Goal: Check status: Check status

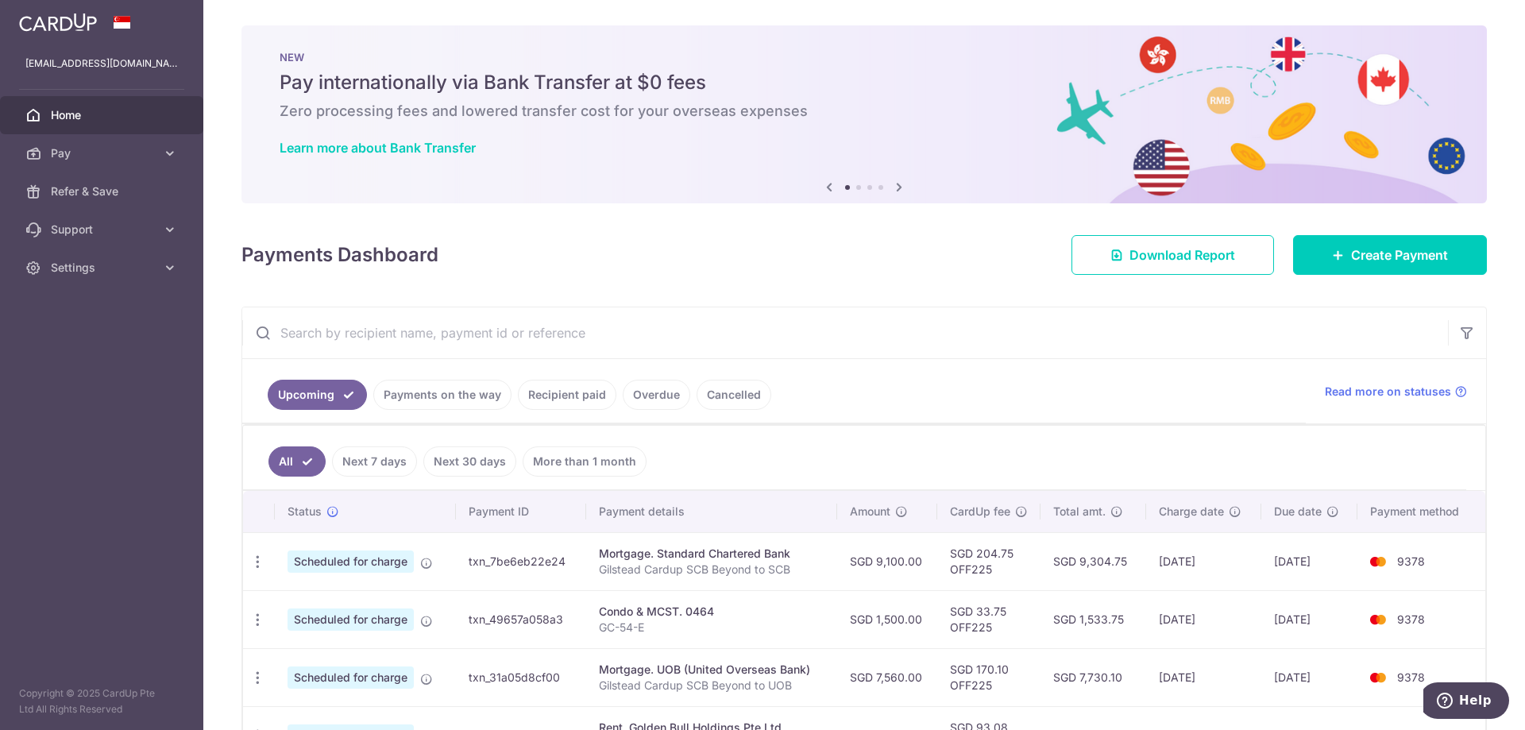
click at [1418, 562] on span "9378" at bounding box center [1411, 562] width 28 height 14
click at [1441, 573] on td "9378" at bounding box center [1422, 561] width 128 height 58
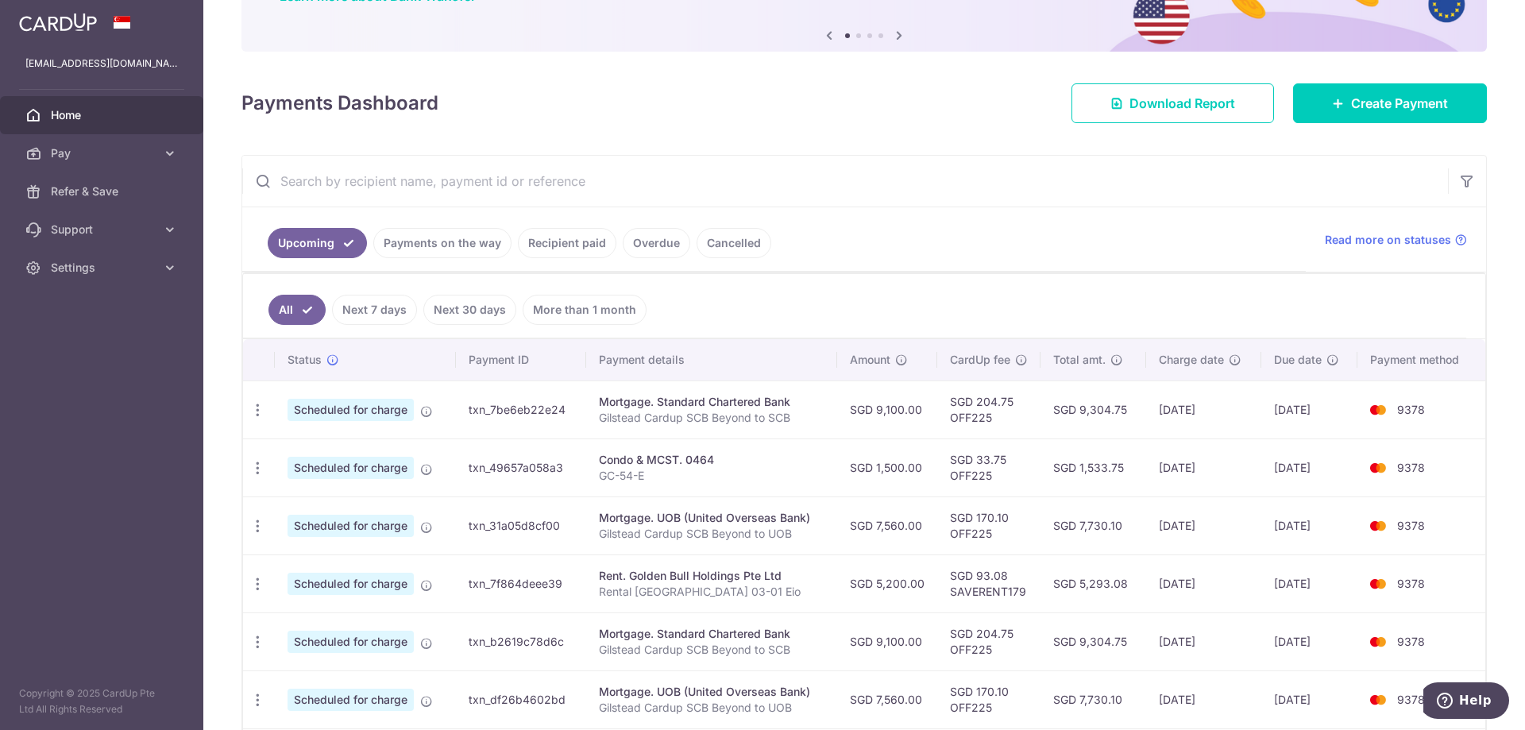
scroll to position [159, 0]
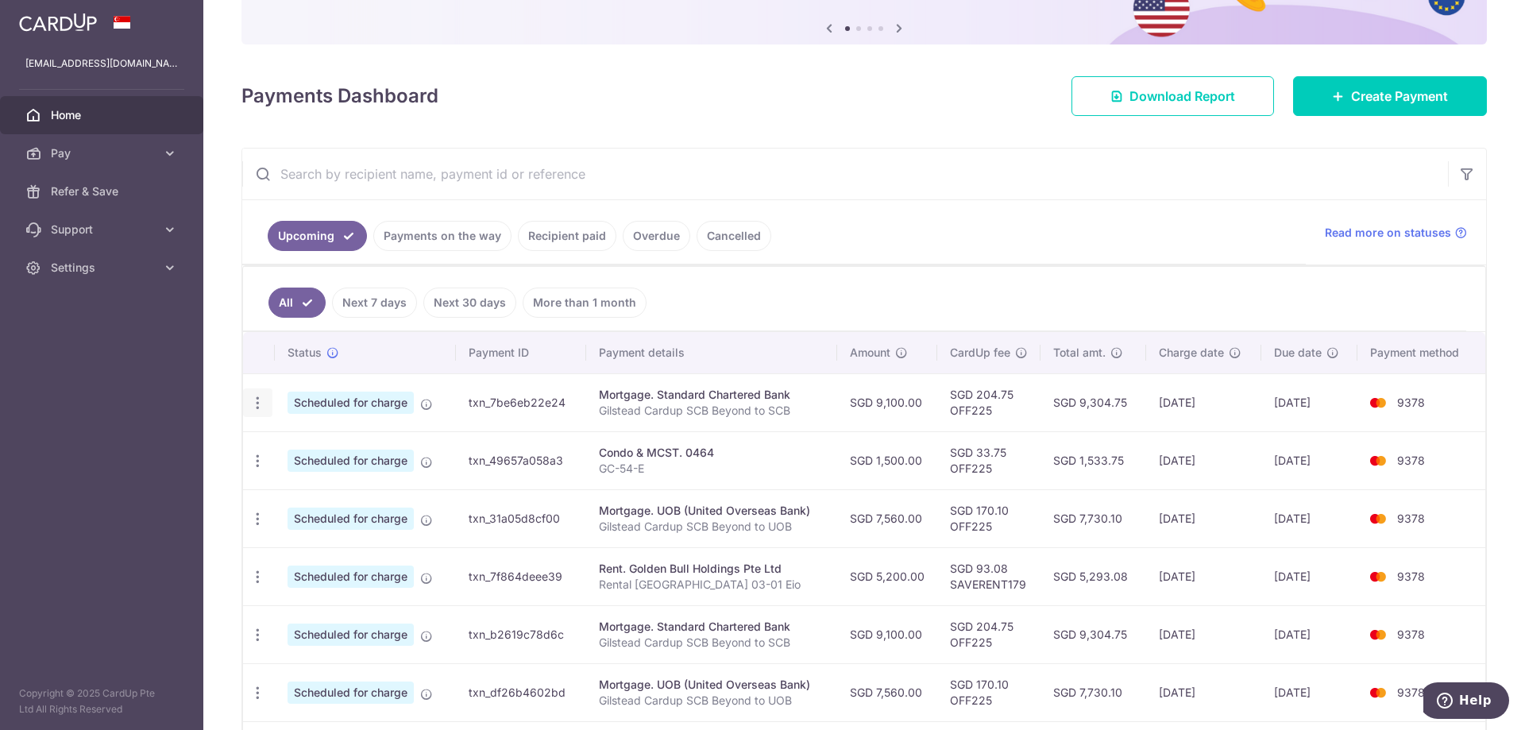
click at [261, 407] on icon "button" at bounding box center [257, 403] width 17 height 17
click at [778, 454] on div "Condo & MCST. 0464" at bounding box center [712, 453] width 226 height 16
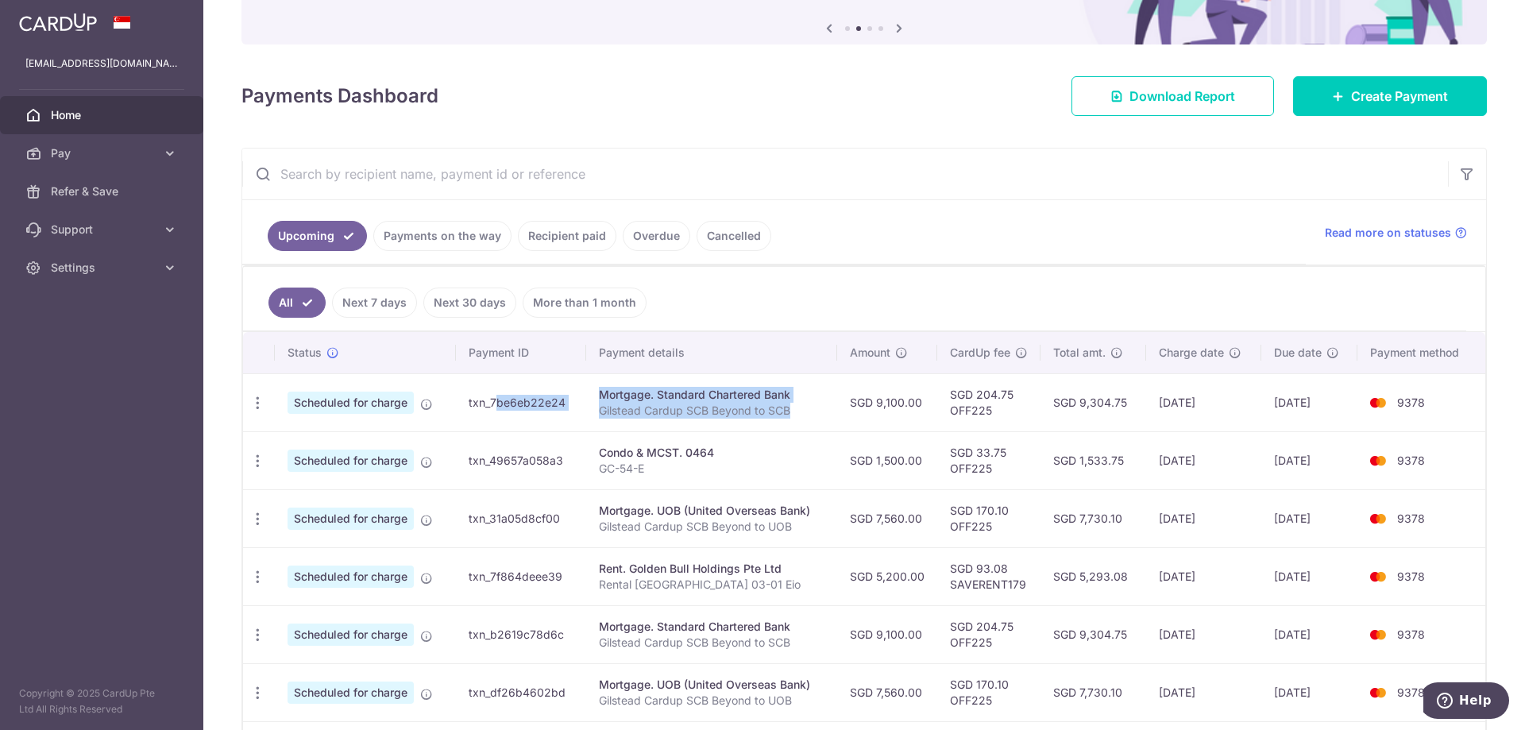
drag, startPoint x: 793, startPoint y: 416, endPoint x: 466, endPoint y: 406, distance: 326.7
click at [466, 406] on tr "Update payment Cancel payment Scheduled for charge txn_7be6eb22e24 Mortgage. St…" at bounding box center [864, 402] width 1243 height 58
click at [466, 406] on td "txn_7be6eb22e24" at bounding box center [520, 402] width 129 height 58
drag, startPoint x: 601, startPoint y: 395, endPoint x: 837, endPoint y: 417, distance: 237.0
click at [837, 417] on tr "Update payment Cancel payment Scheduled for charge txn_7be6eb22e24 Mortgage. St…" at bounding box center [864, 402] width 1243 height 58
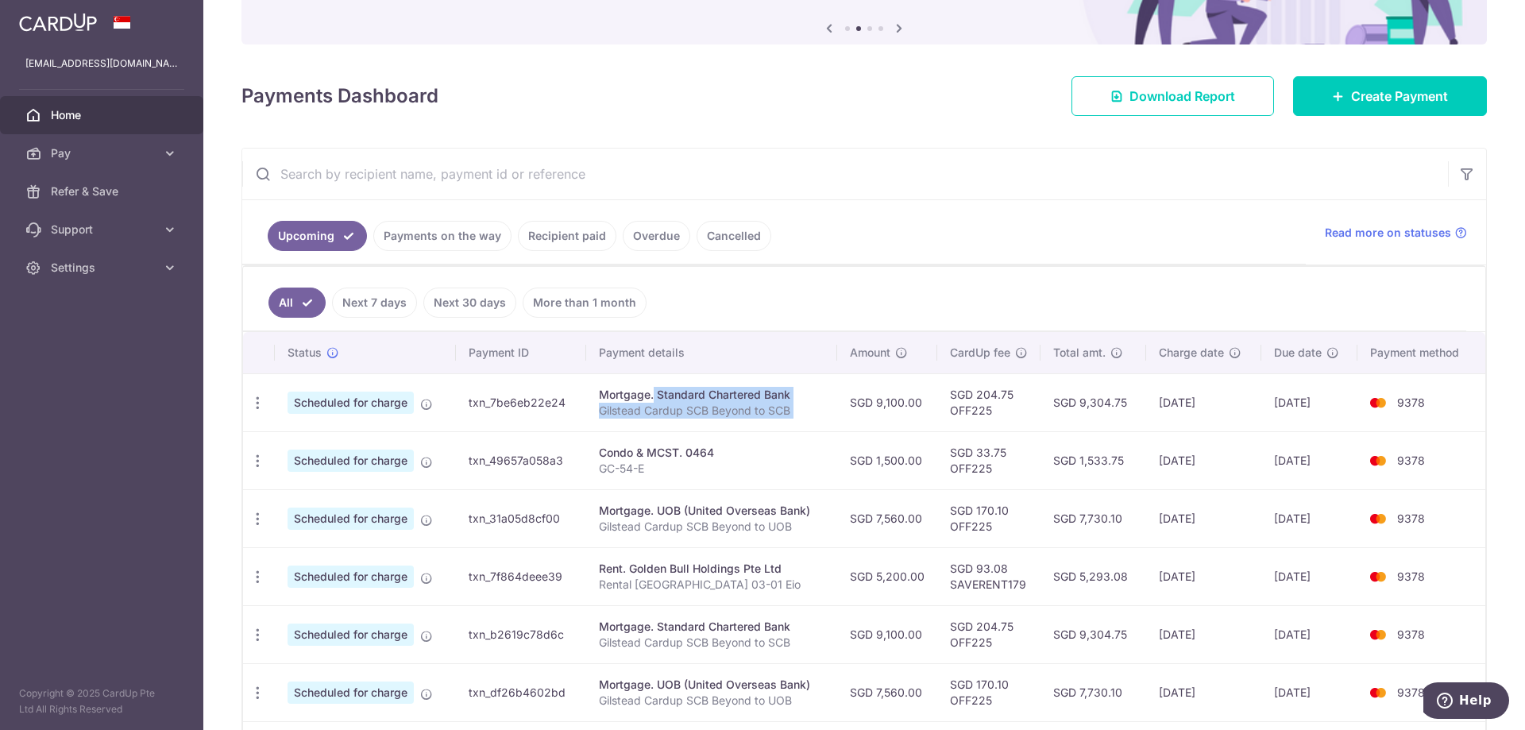
click at [837, 417] on td "SGD 9,100.00" at bounding box center [887, 402] width 100 height 58
drag, startPoint x: 717, startPoint y: 466, endPoint x: 602, endPoint y: 448, distance: 116.5
click at [602, 448] on td "Condo & MCST. 0464 GC-54-E" at bounding box center [711, 460] width 251 height 58
click at [602, 448] on div "Condo & MCST. 0464" at bounding box center [712, 453] width 226 height 16
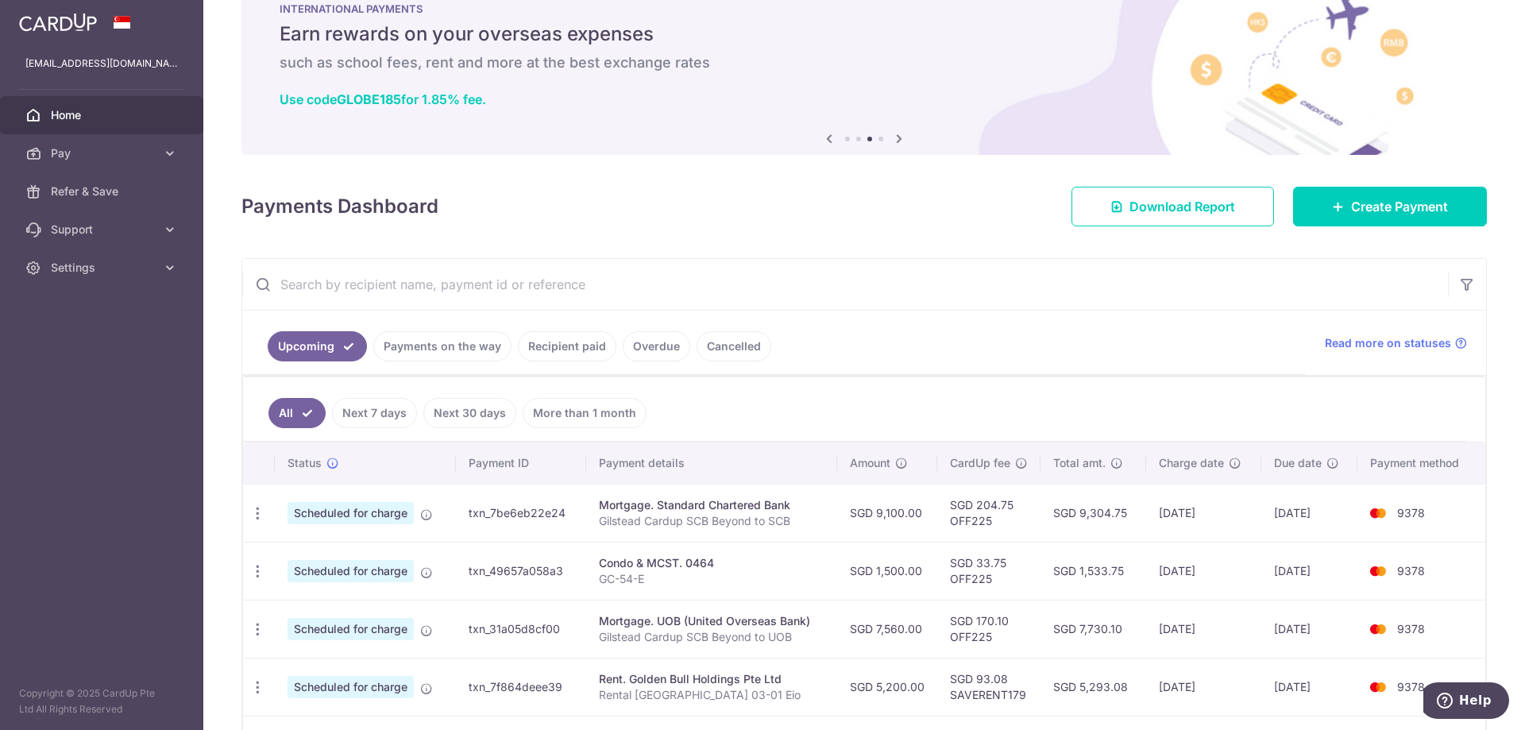
scroll to position [0, 0]
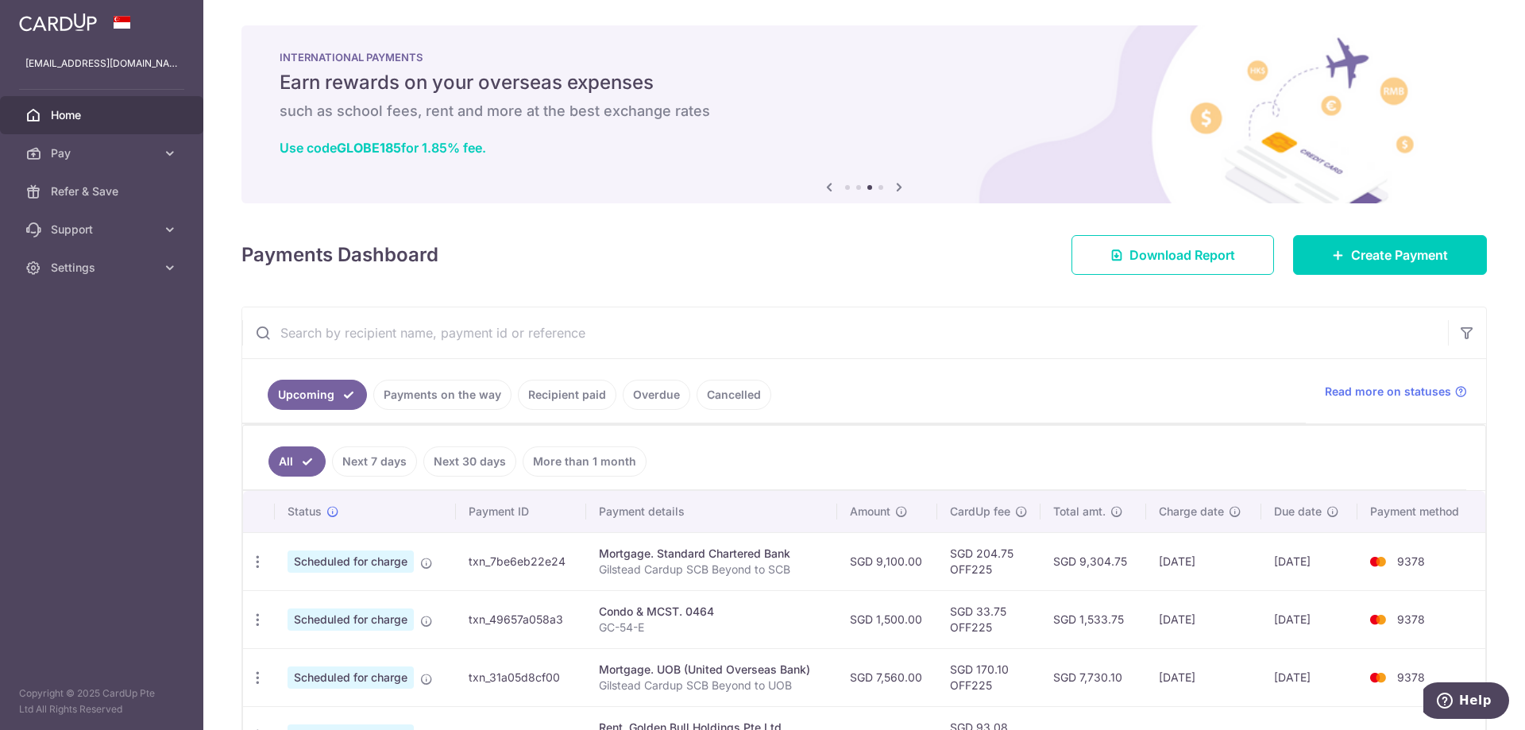
click at [61, 120] on span "Home" at bounding box center [103, 115] width 105 height 16
click at [592, 279] on div "× Pause Schedule Pause all future payments in this series Pause just this one p…" at bounding box center [864, 365] width 1322 height 730
click at [433, 261] on h4 "Payments Dashboard" at bounding box center [340, 255] width 197 height 29
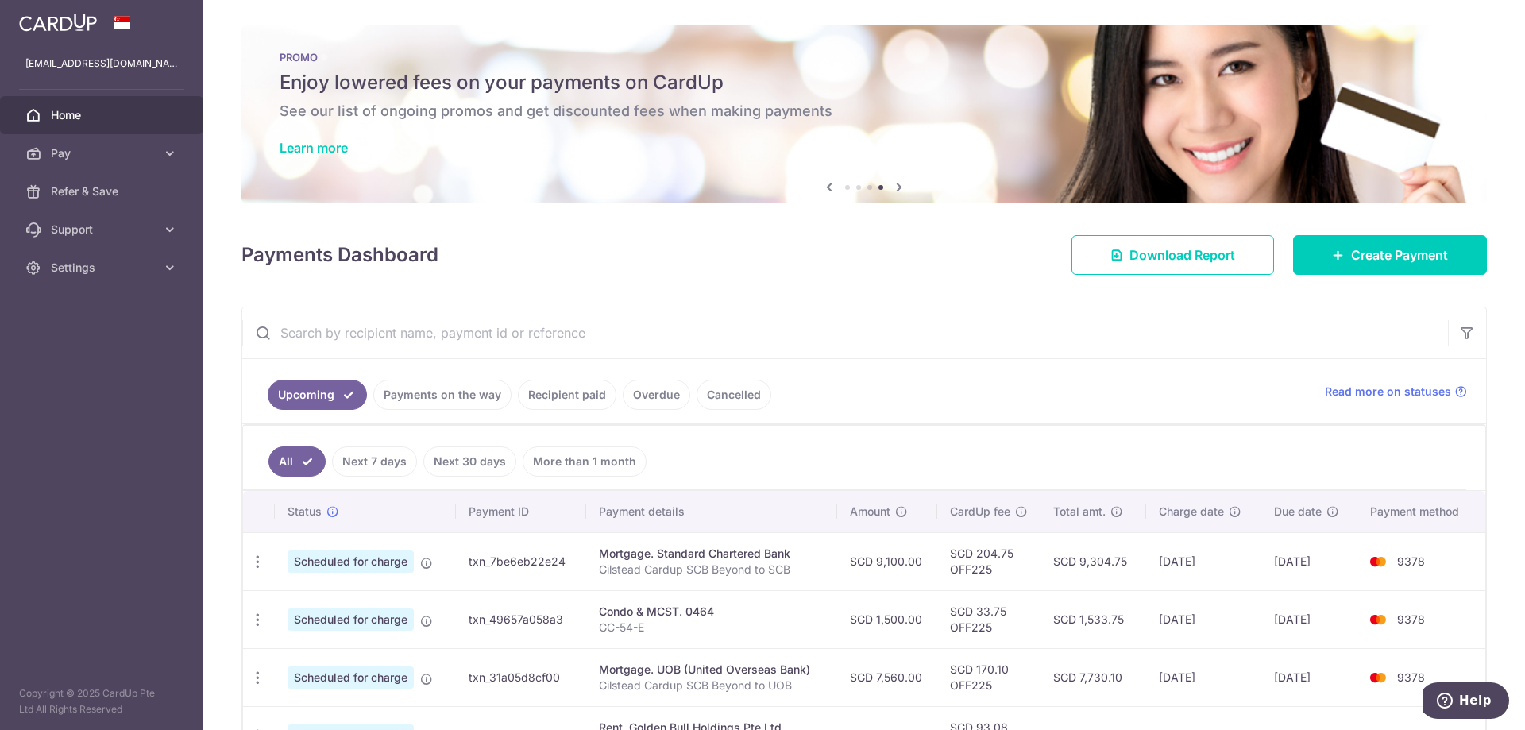
click at [85, 21] on img at bounding box center [58, 22] width 78 height 19
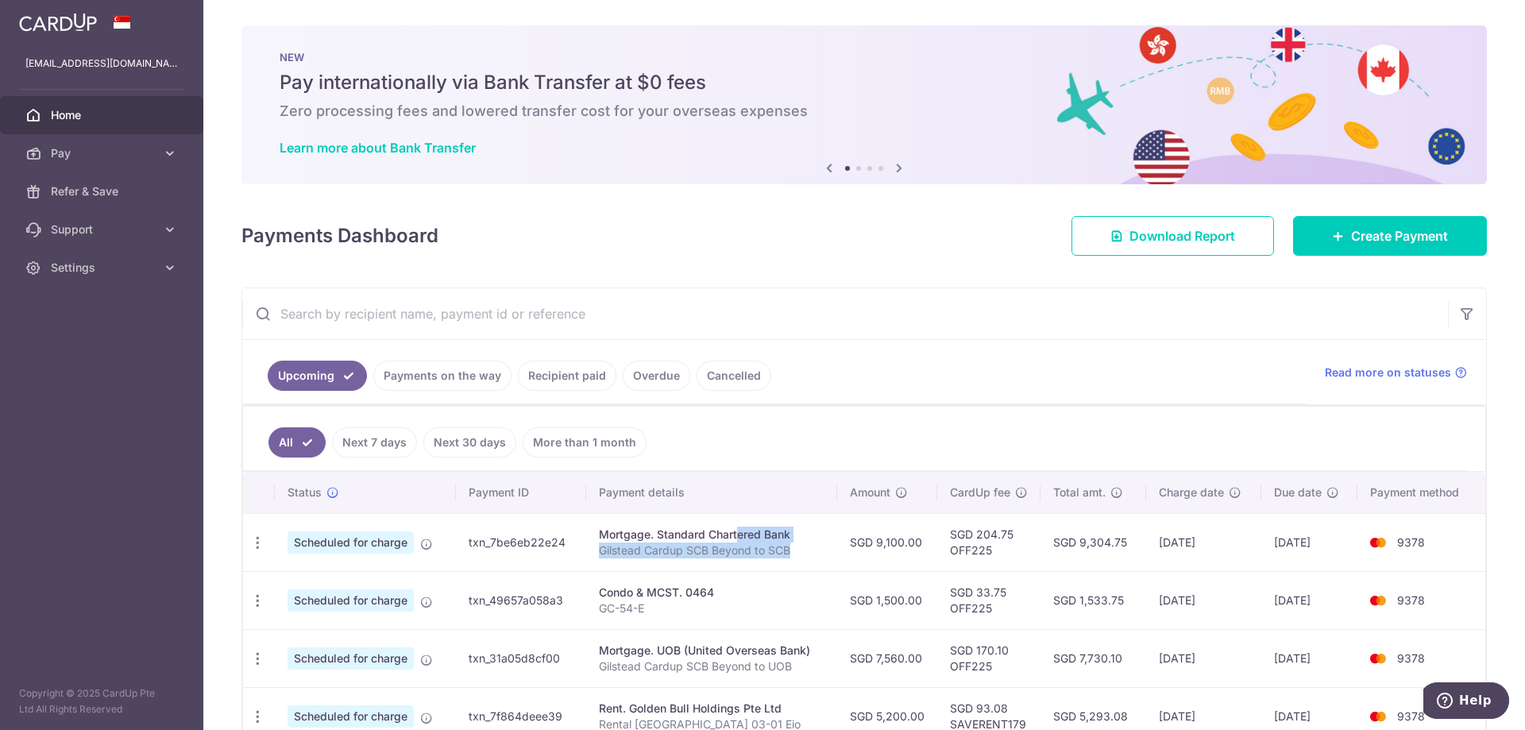
drag, startPoint x: 689, startPoint y: 541, endPoint x: 824, endPoint y: 554, distance: 135.7
click at [824, 554] on td "Mortgage. Standard Chartered Bank Gilstead Cardup SCB Beyond to SCB" at bounding box center [711, 542] width 251 height 58
click at [821, 553] on p "Gilstead Cardup SCB Beyond to SCB" at bounding box center [712, 551] width 226 height 16
